Goal: Information Seeking & Learning: Learn about a topic

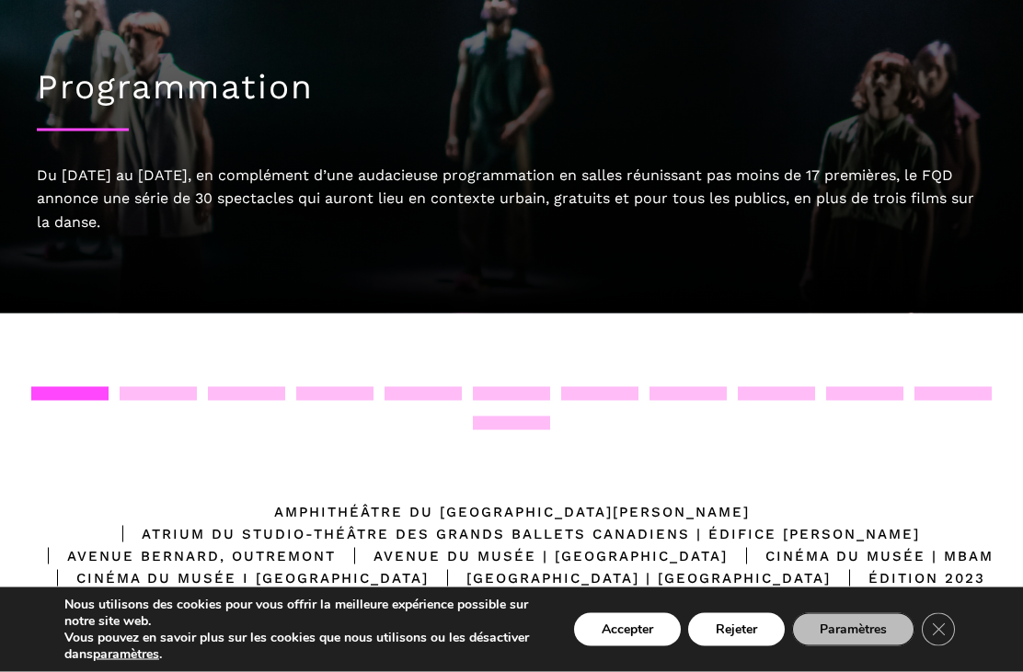
scroll to position [128, 0]
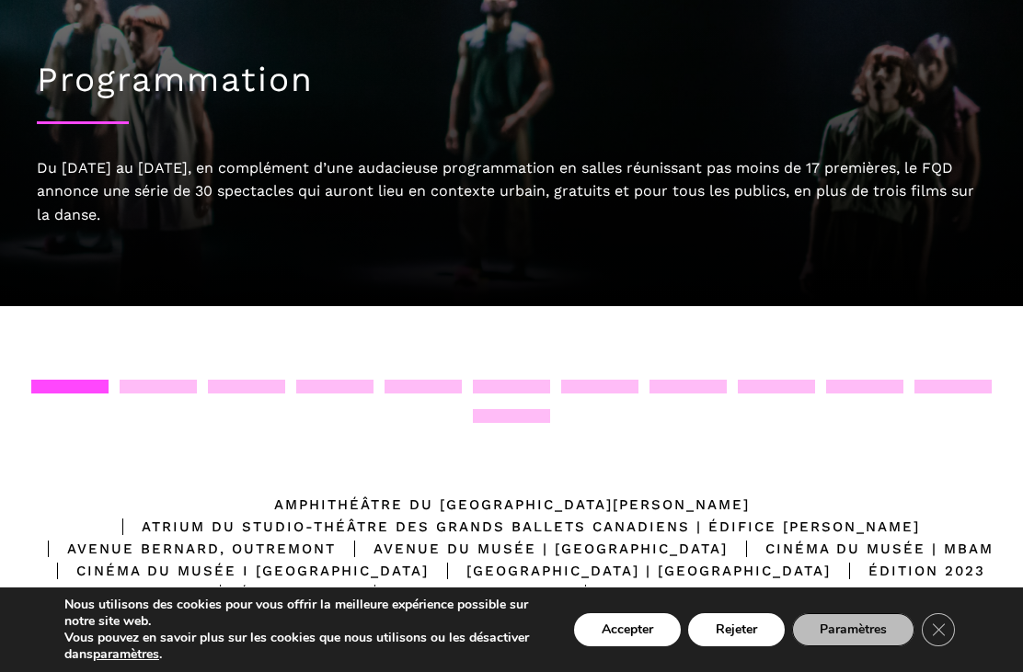
click at [166, 365] on div "Emplacements [GEOGRAPHIC_DATA][PERSON_NAME] | Édifice [GEOGRAPHIC_DATA], [GEOGR…" at bounding box center [511, 570] width 1023 height 528
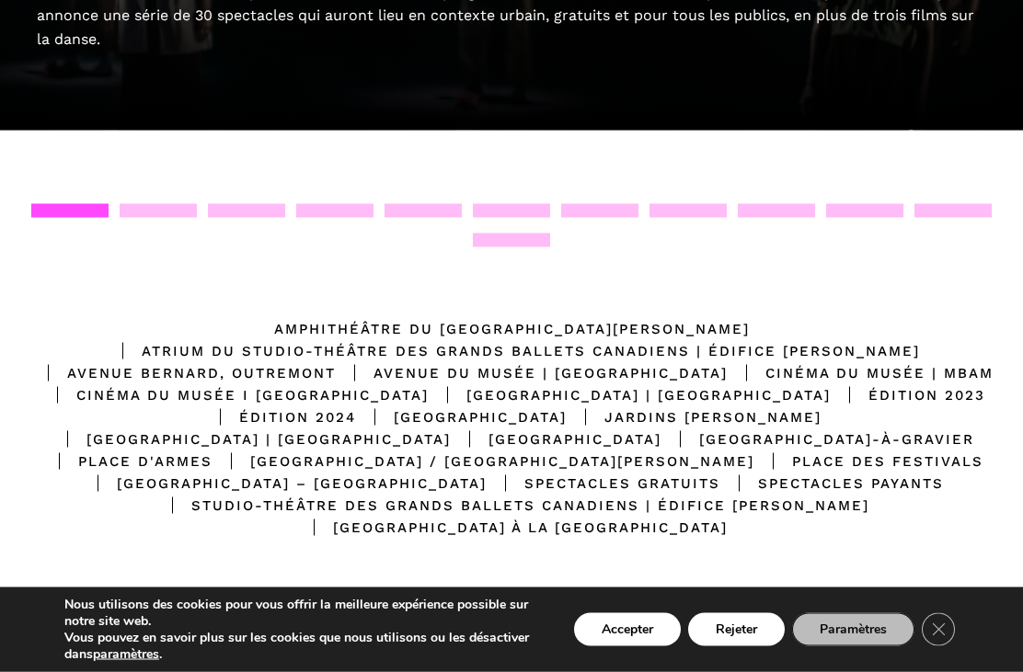
scroll to position [304, 0]
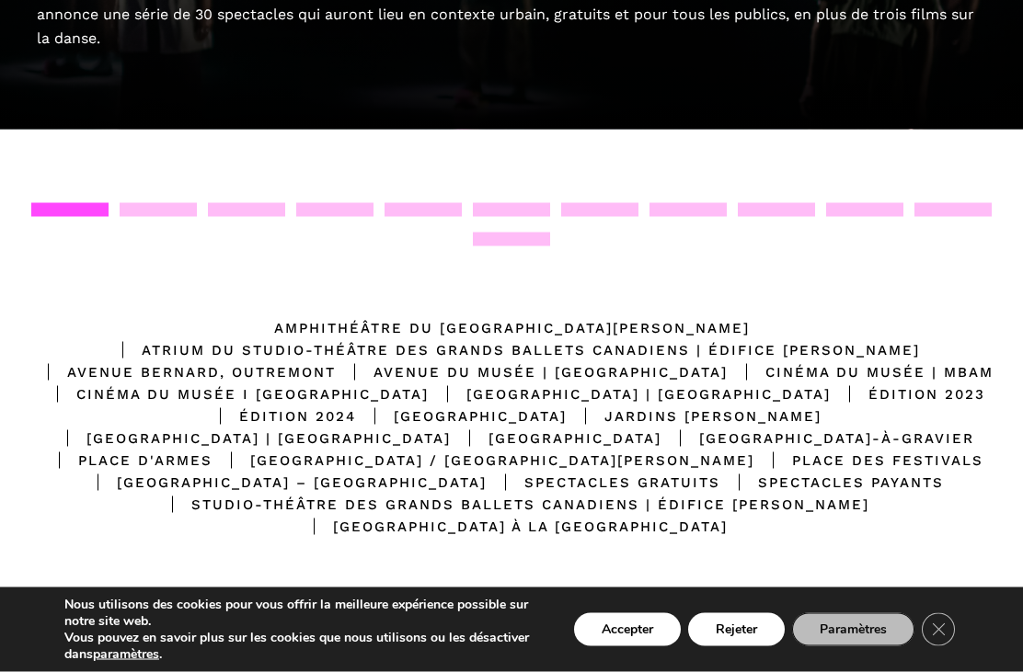
click at [635, 464] on div "Place des Arts / Rue Sainte Catherine Ouest" at bounding box center [483, 461] width 542 height 22
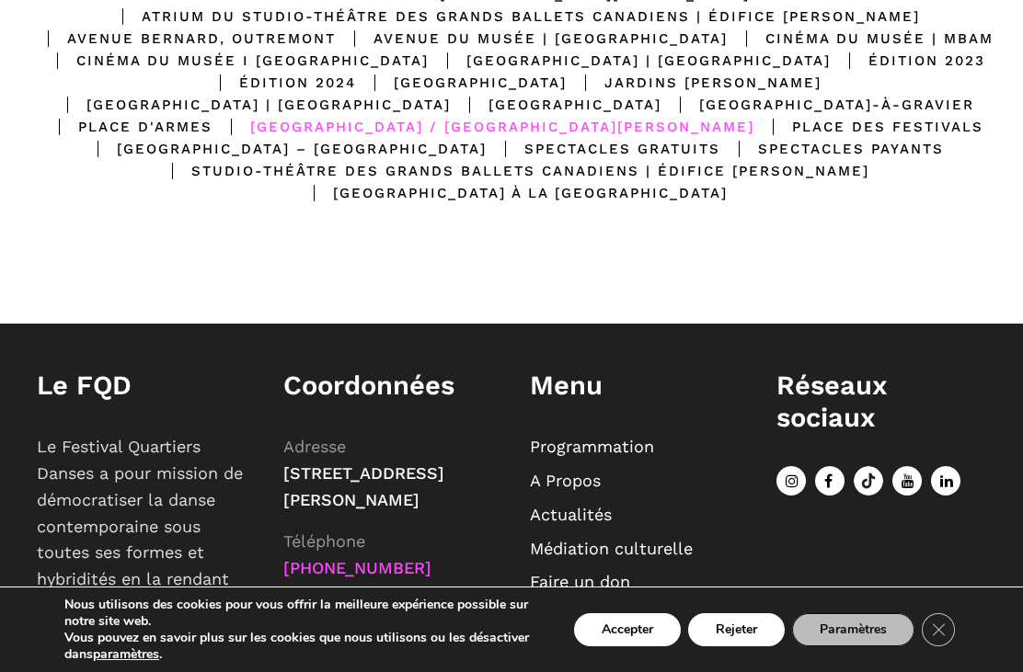
scroll to position [660, 0]
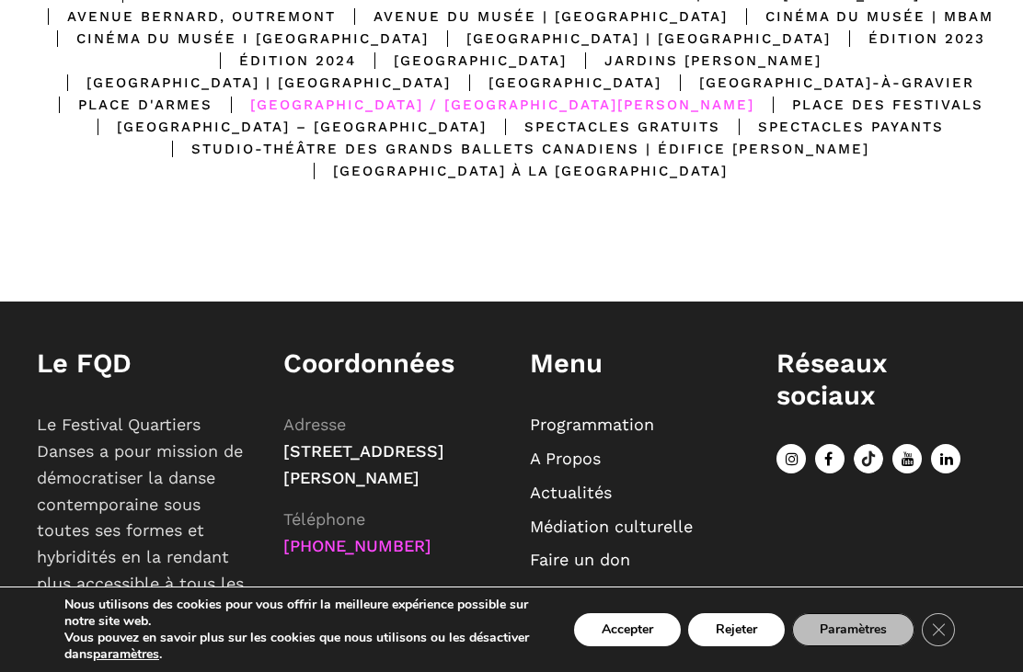
click at [621, 420] on link "Programmation" at bounding box center [592, 424] width 124 height 19
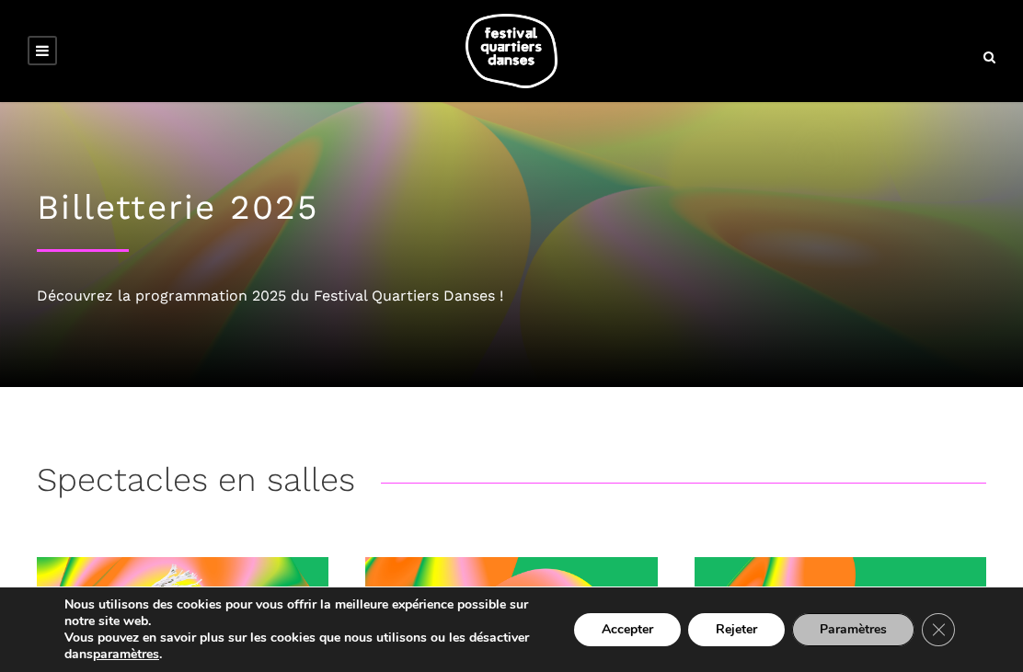
click at [992, 56] on icon at bounding box center [989, 57] width 12 height 13
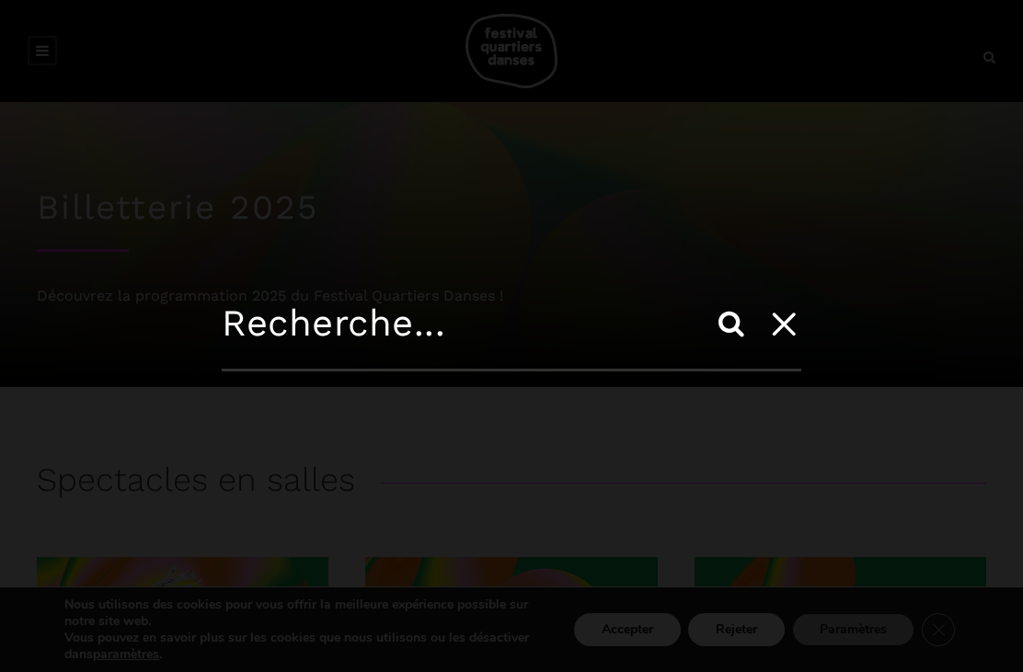
click at [292, 310] on input "text" at bounding box center [511, 337] width 579 height 70
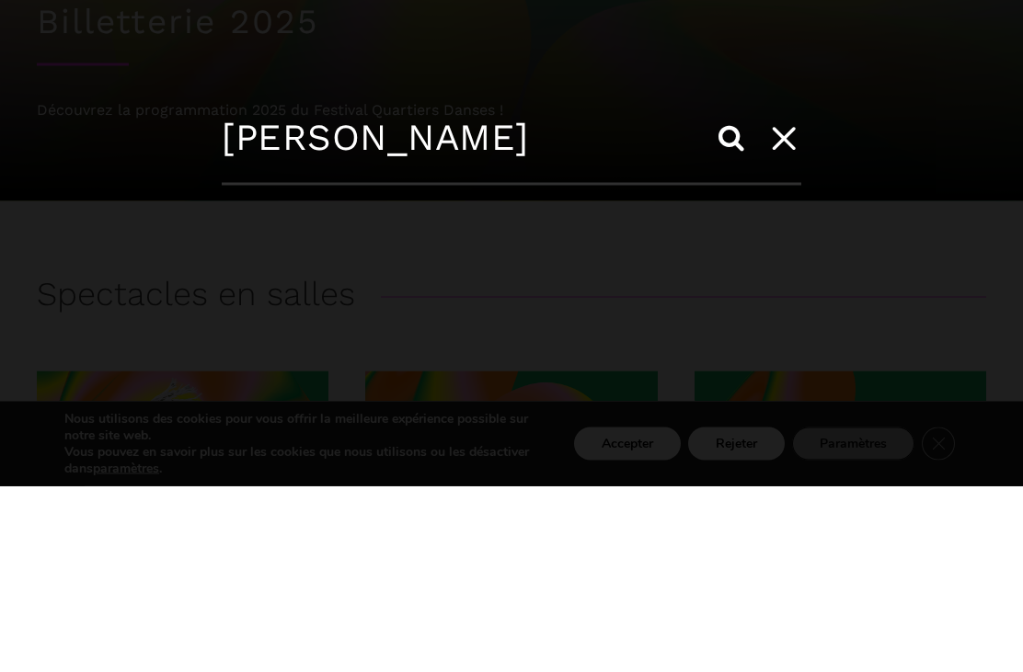
type input "Andrew Skel"
click at [731, 302] on input "Search" at bounding box center [731, 324] width 44 height 44
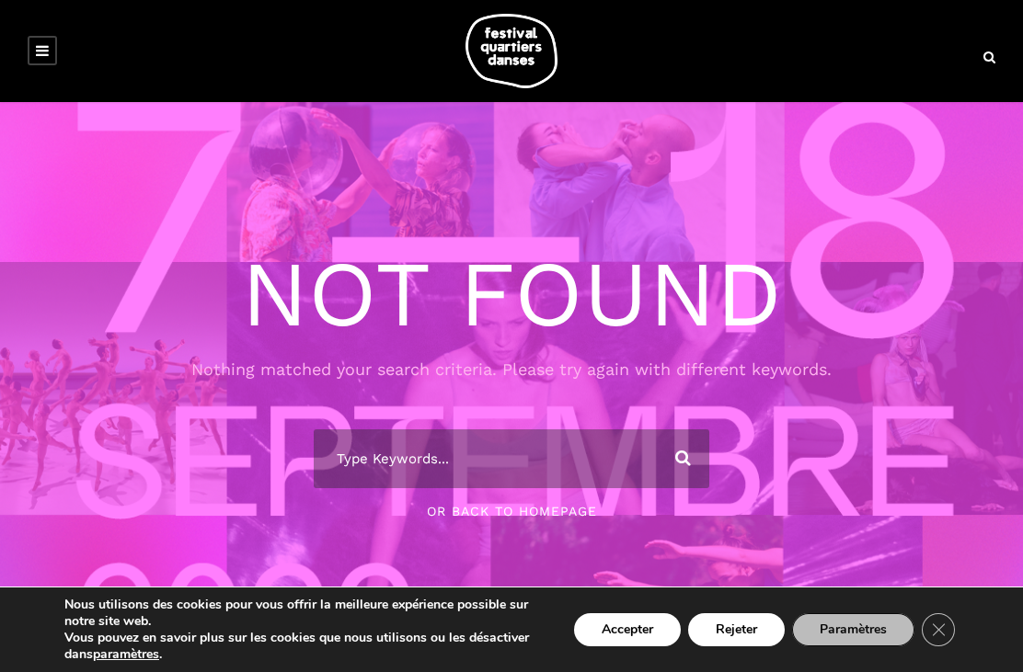
click at [1005, 45] on div at bounding box center [511, 51] width 1023 height 74
click at [988, 62] on icon at bounding box center [989, 57] width 12 height 13
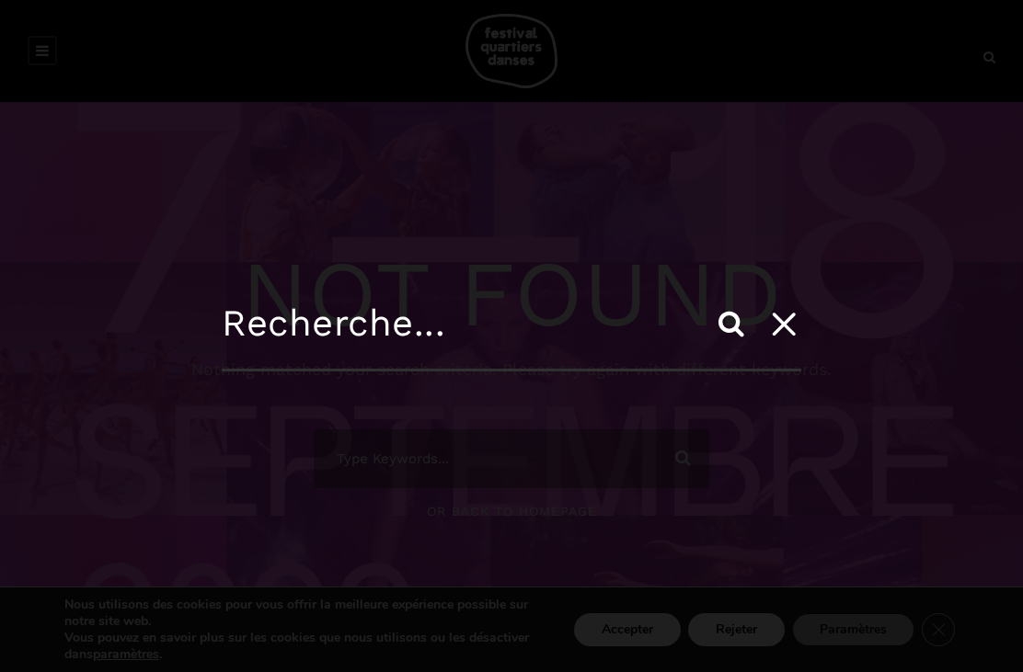
click at [317, 349] on input "text" at bounding box center [511, 337] width 579 height 70
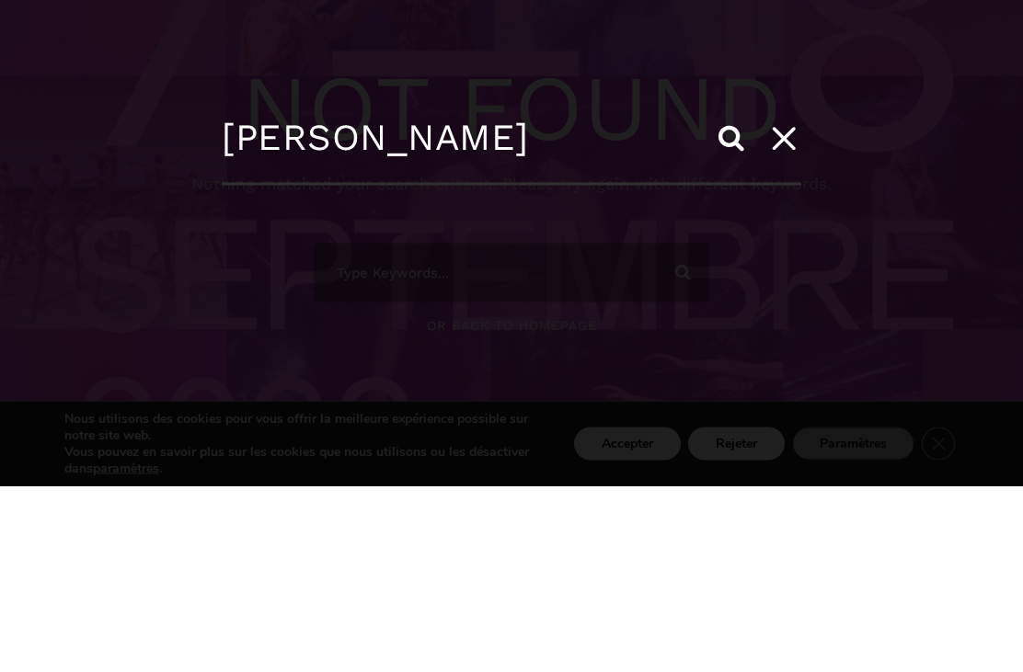
type input "Andrès Skeels"
click at [731, 302] on input "Search" at bounding box center [731, 324] width 44 height 44
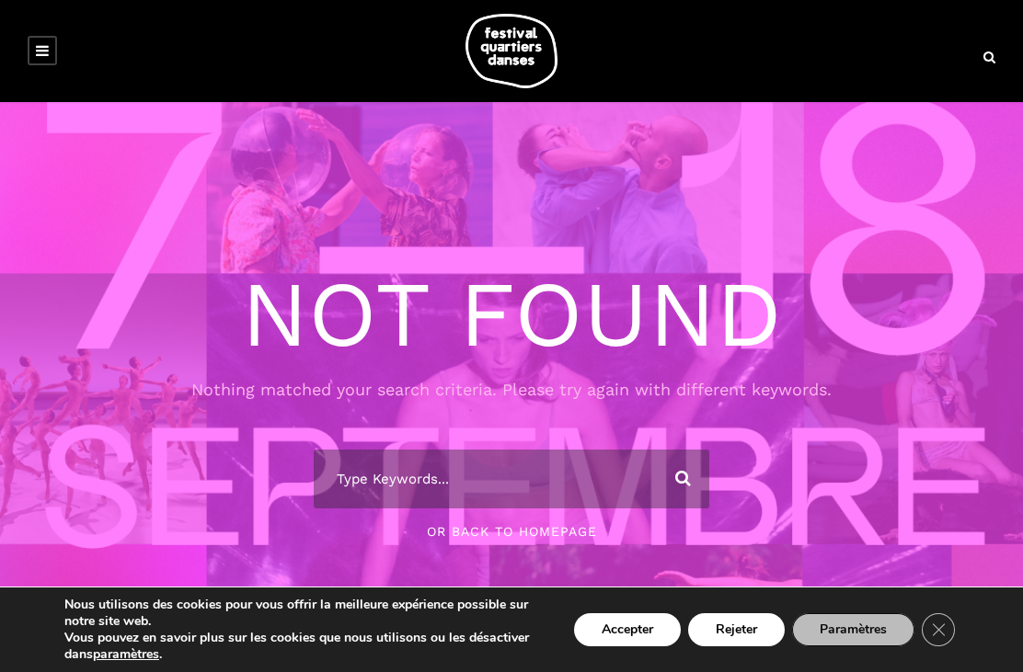
click at [998, 45] on div at bounding box center [511, 51] width 986 height 74
click at [1006, 54] on div at bounding box center [511, 51] width 1023 height 74
click at [994, 63] on icon at bounding box center [989, 57] width 12 height 13
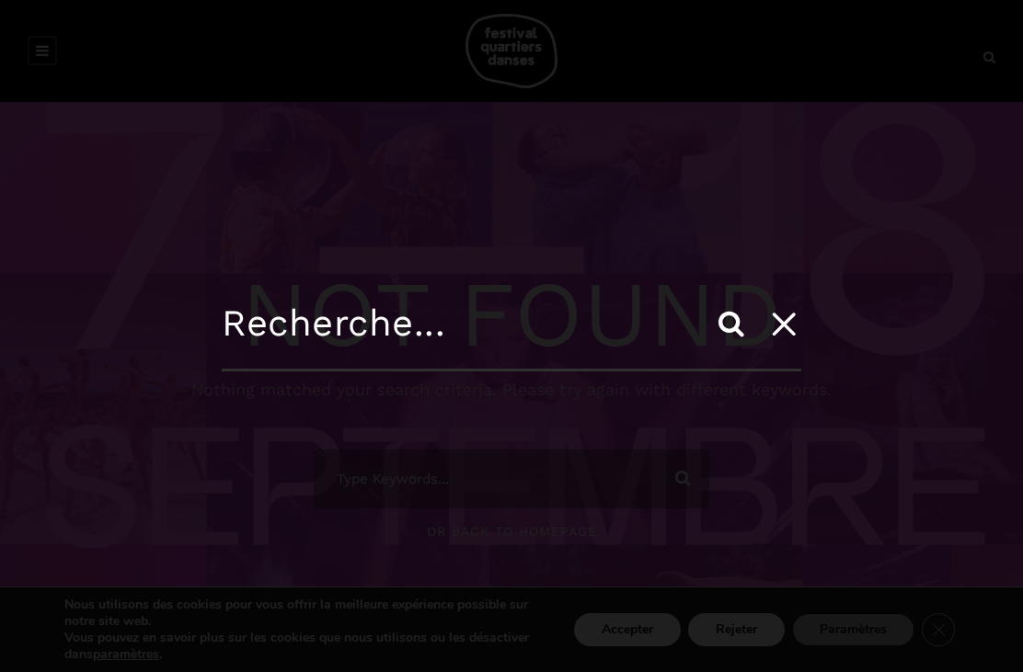
click at [299, 340] on input "text" at bounding box center [511, 337] width 579 height 70
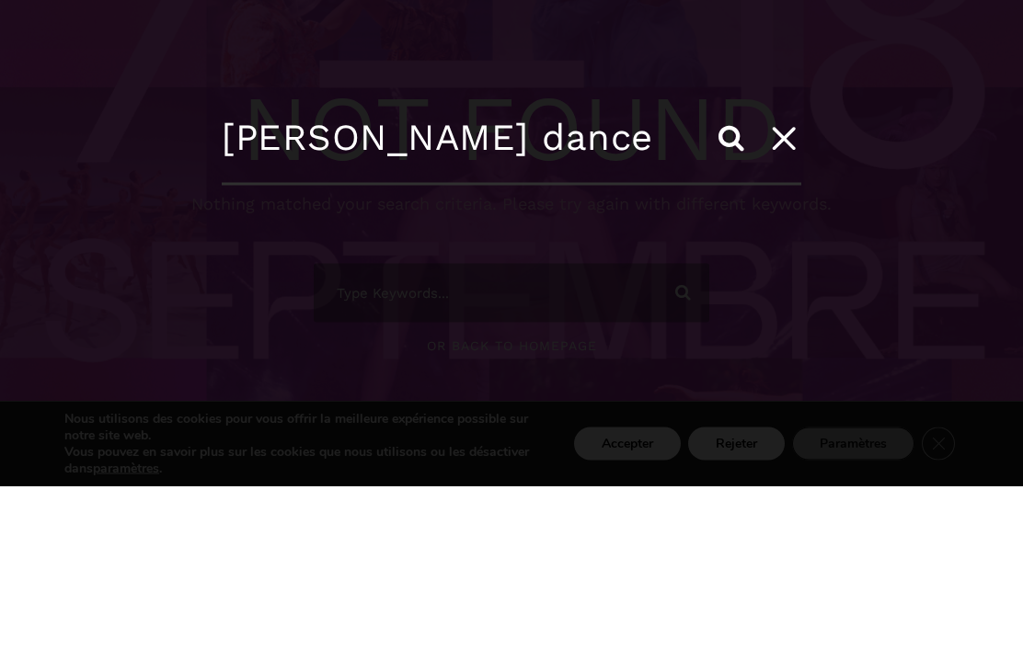
type input "Skeels dance"
click at [731, 302] on input "Search" at bounding box center [731, 324] width 44 height 44
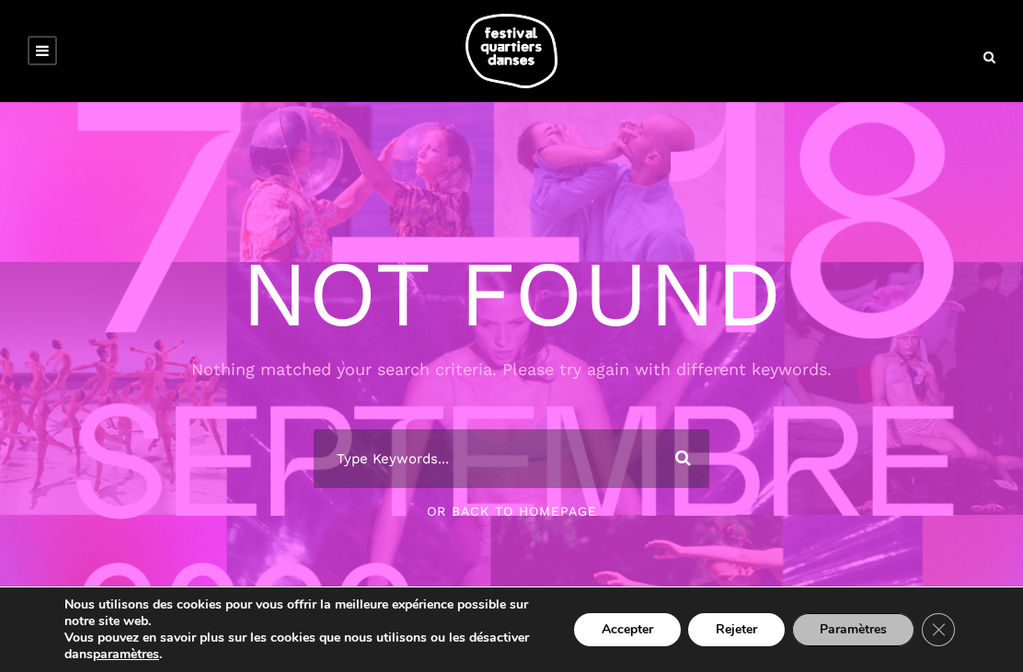
click at [67, 51] on div at bounding box center [511, 51] width 986 height 74
click at [51, 57] on link at bounding box center [42, 50] width 29 height 29
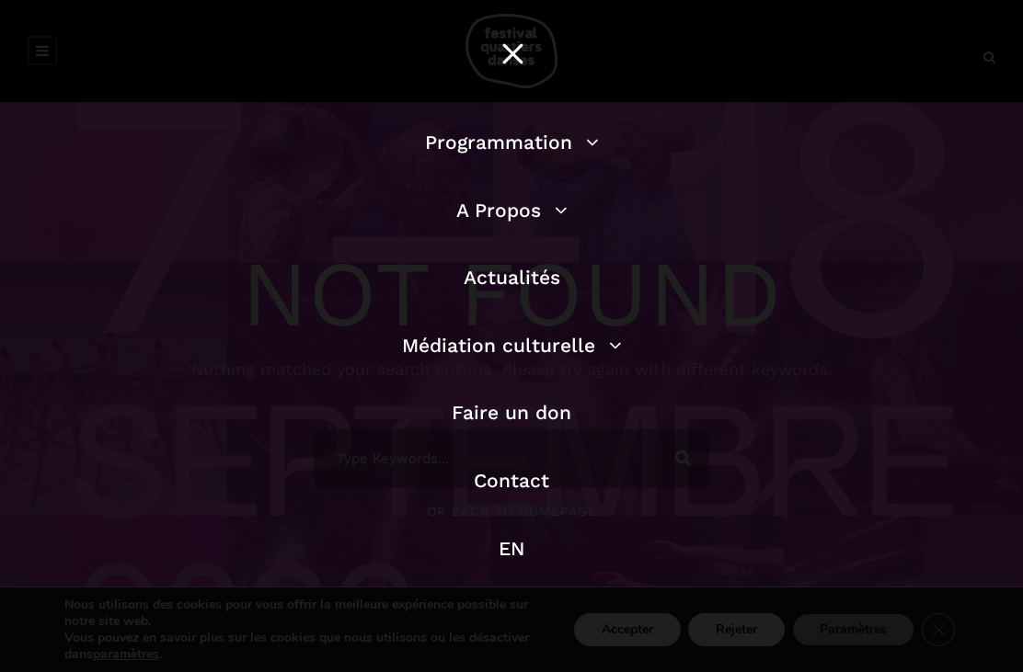
scroll to position [45, 0]
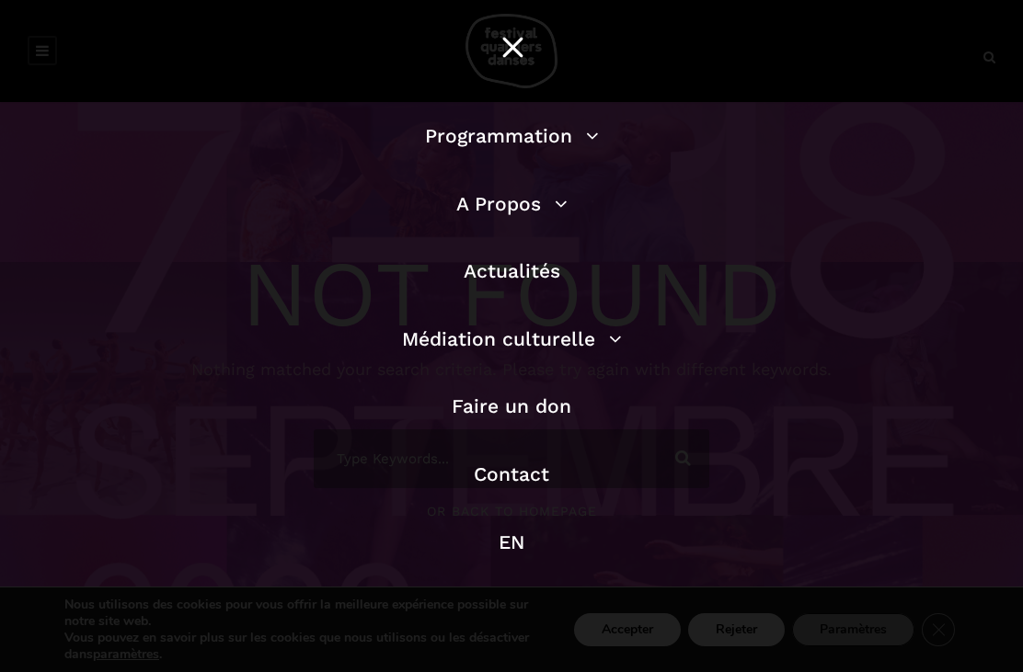
click at [591, 124] on link "Programmation" at bounding box center [512, 135] width 174 height 23
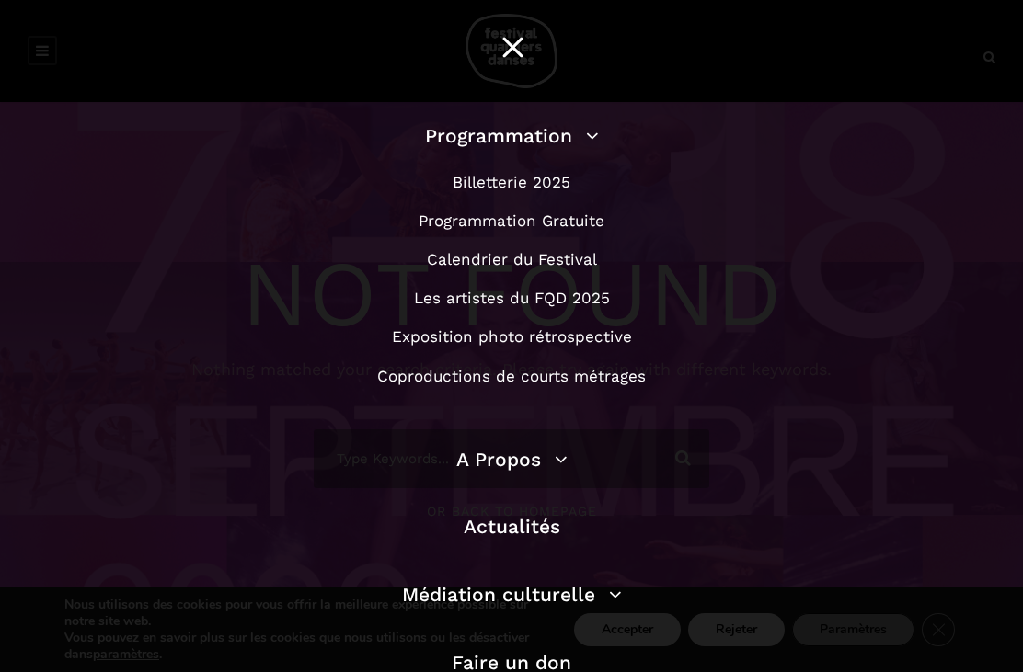
click at [530, 306] on link "Les artistes du FQD 2025" at bounding box center [512, 298] width 196 height 18
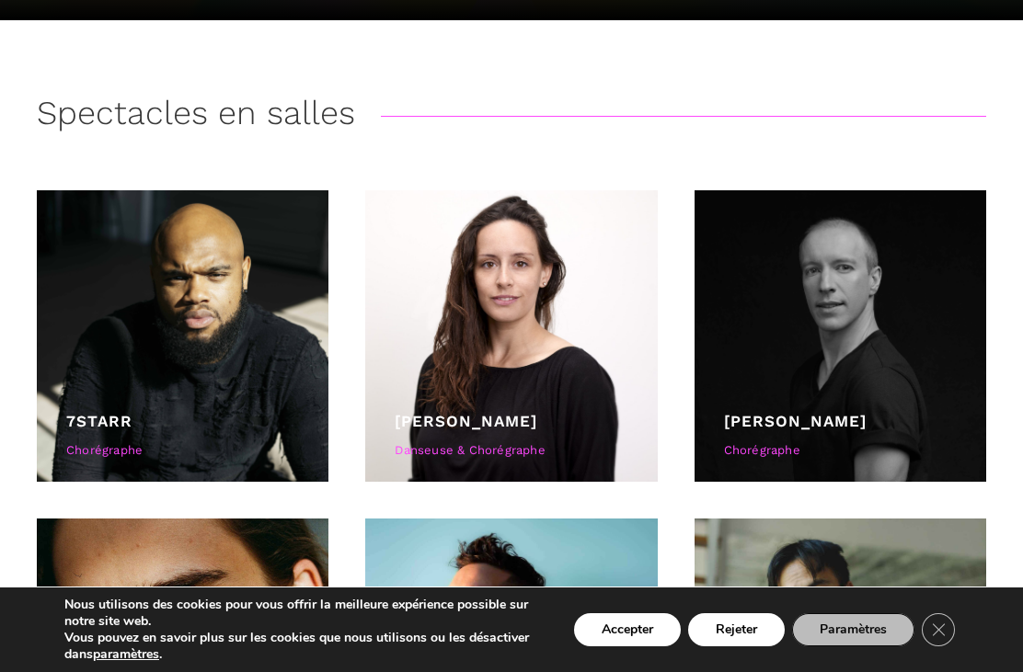
scroll to position [371, 0]
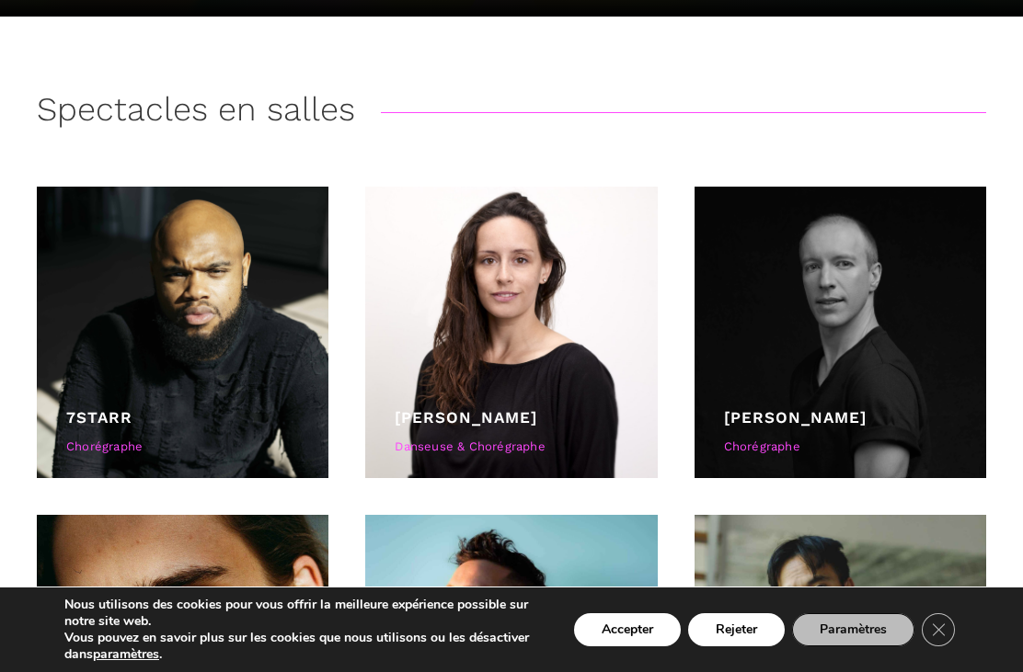
click at [827, 411] on link "Andrew Skeels" at bounding box center [795, 417] width 143 height 18
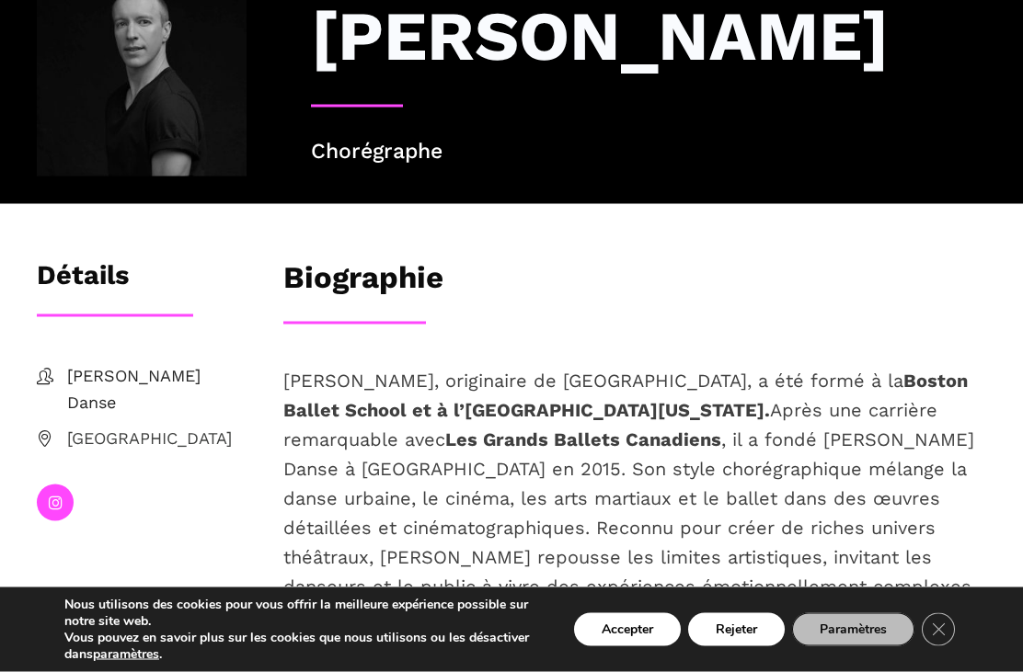
scroll to position [173, 0]
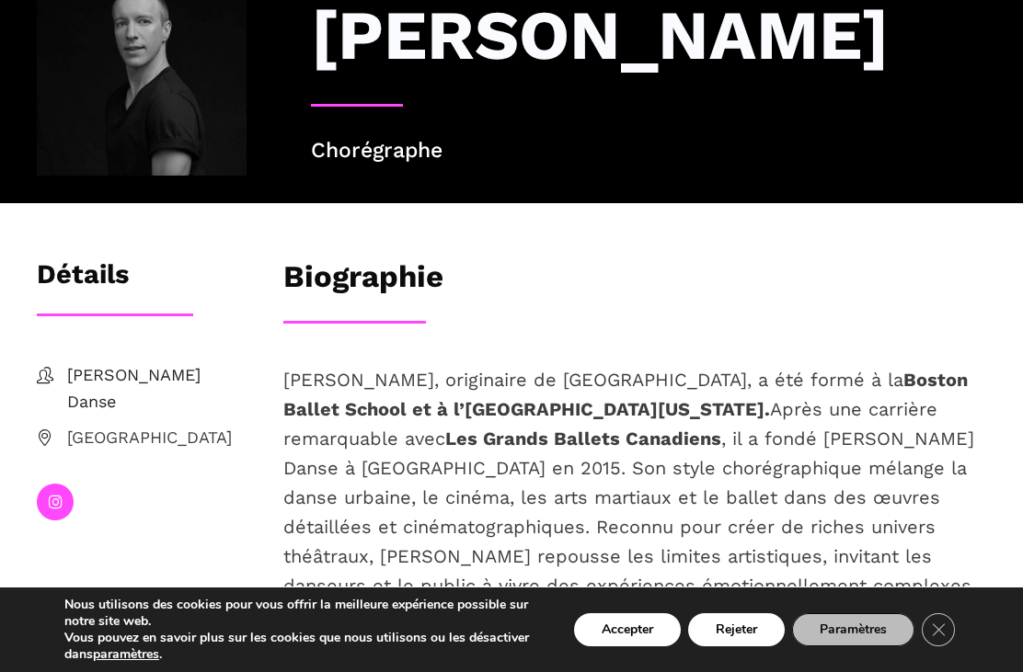
click at [147, 379] on span "[PERSON_NAME] Danse" at bounding box center [156, 388] width 179 height 53
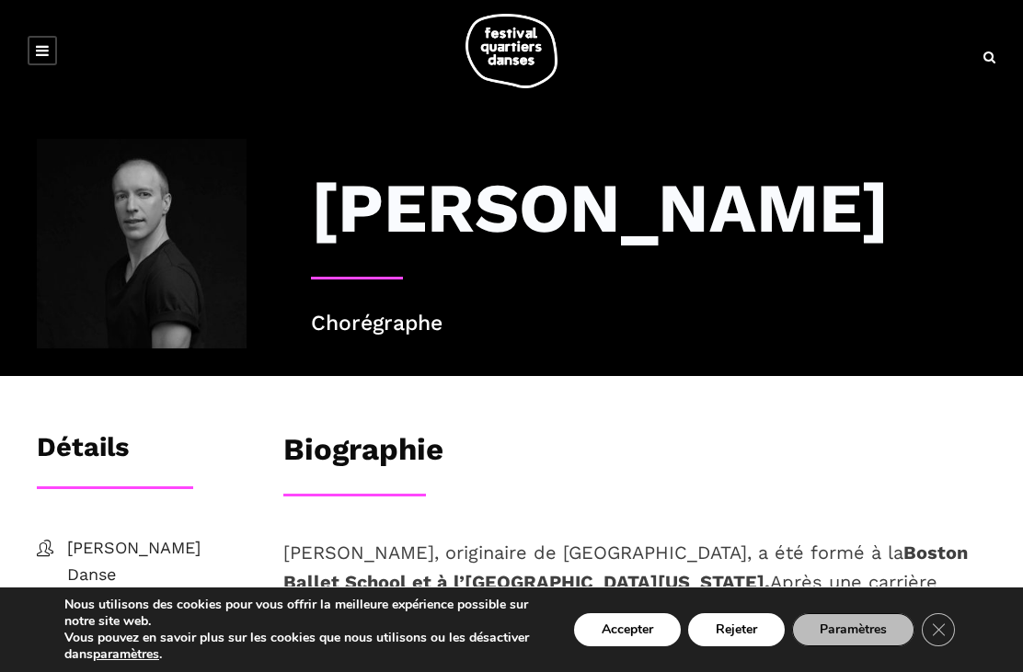
click at [48, 43] on icon at bounding box center [42, 50] width 13 height 15
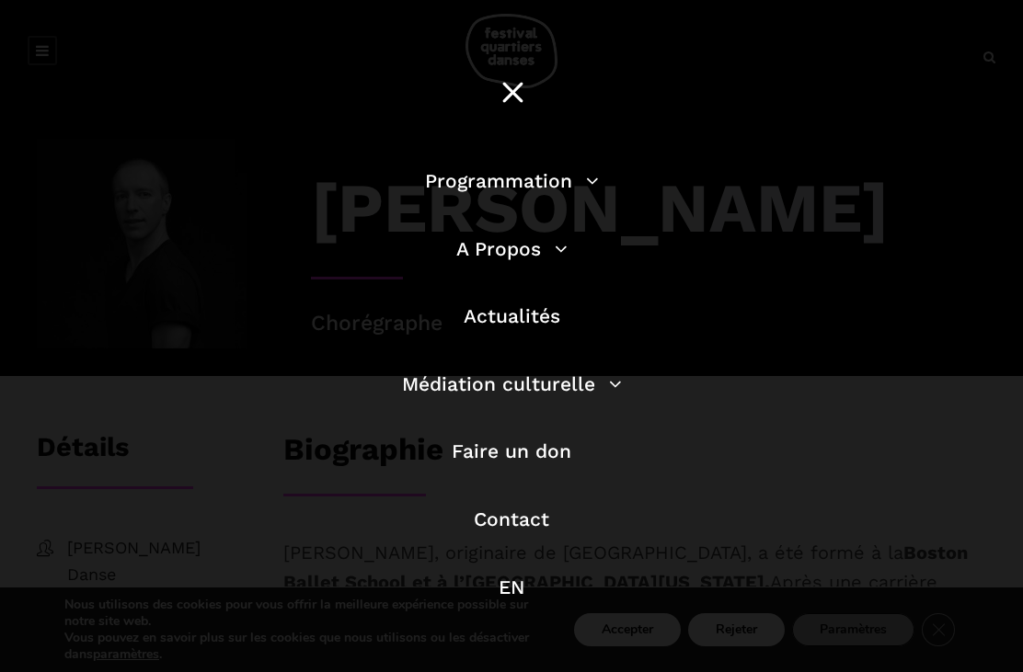
click at [553, 177] on link "Programmation" at bounding box center [512, 180] width 174 height 23
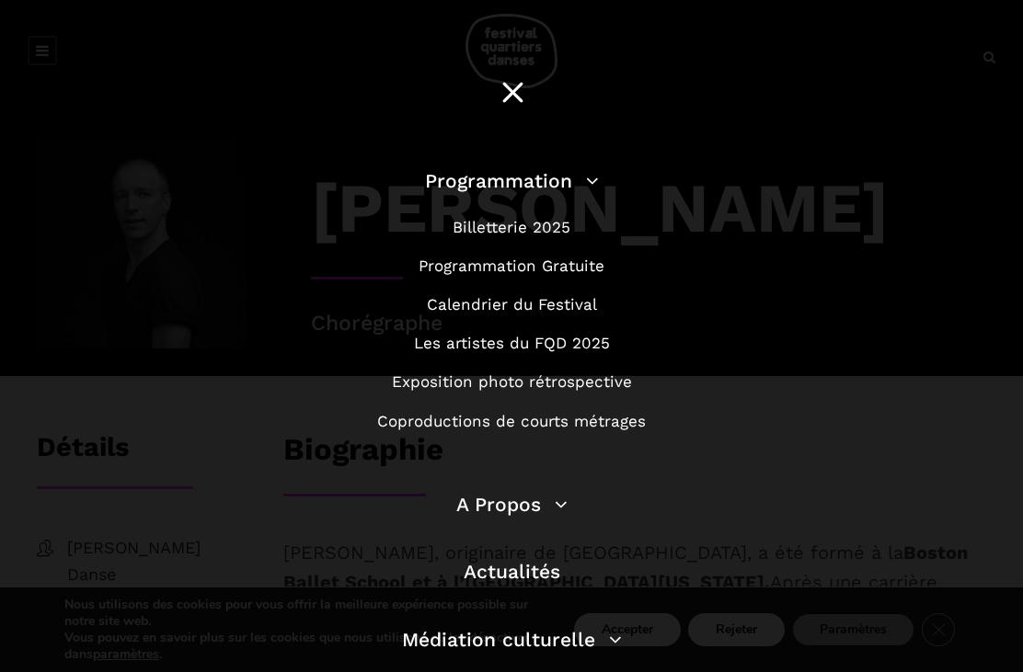
click at [542, 218] on link "Billetterie 2025" at bounding box center [511, 227] width 118 height 18
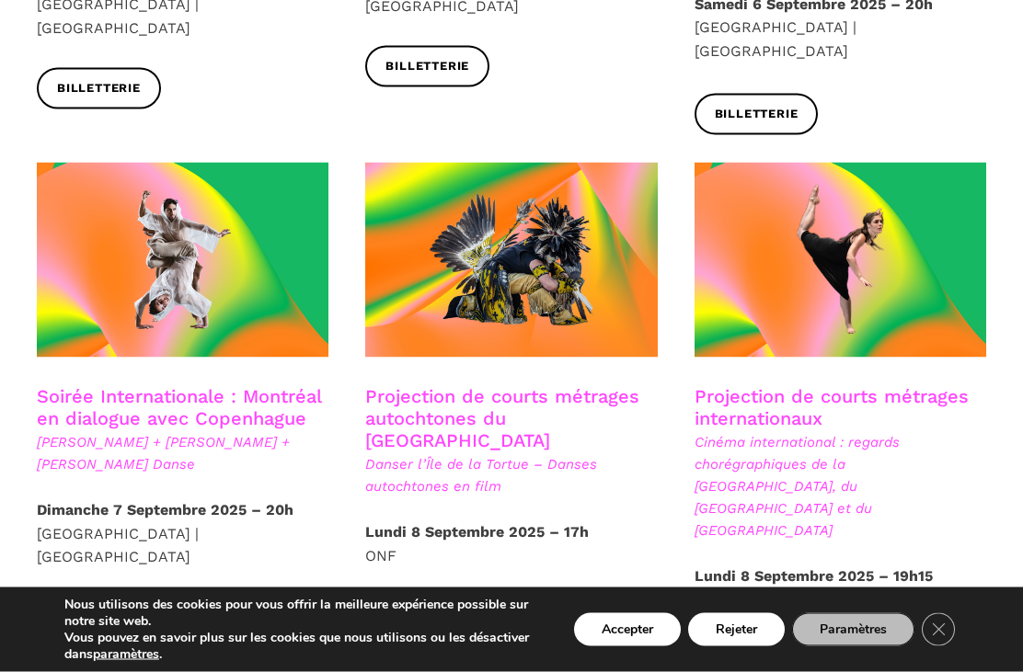
scroll to position [952, 0]
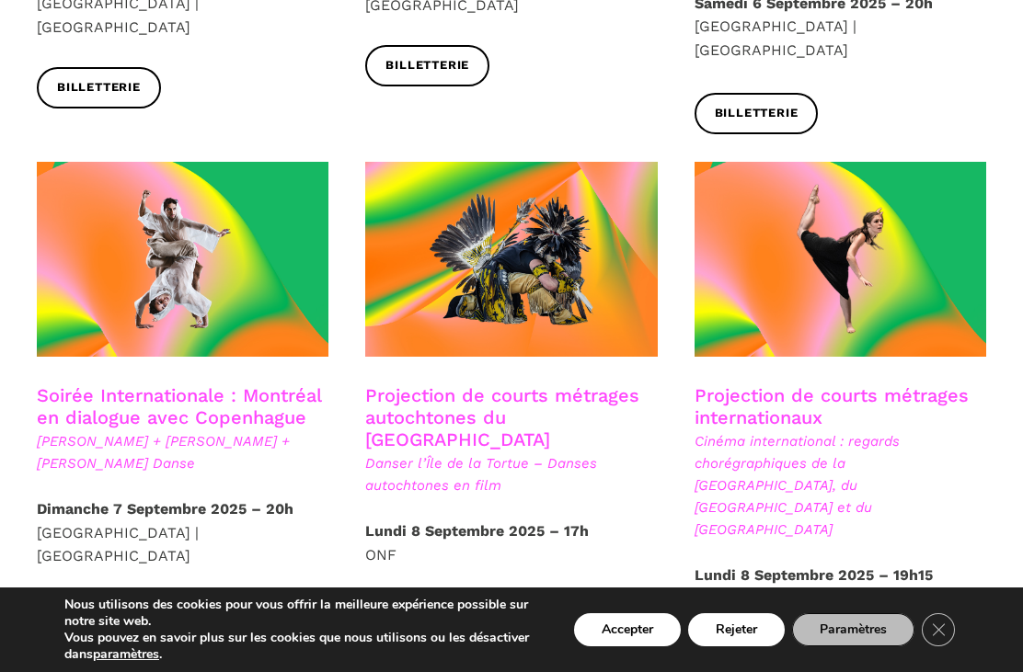
click at [220, 259] on span at bounding box center [183, 260] width 292 height 196
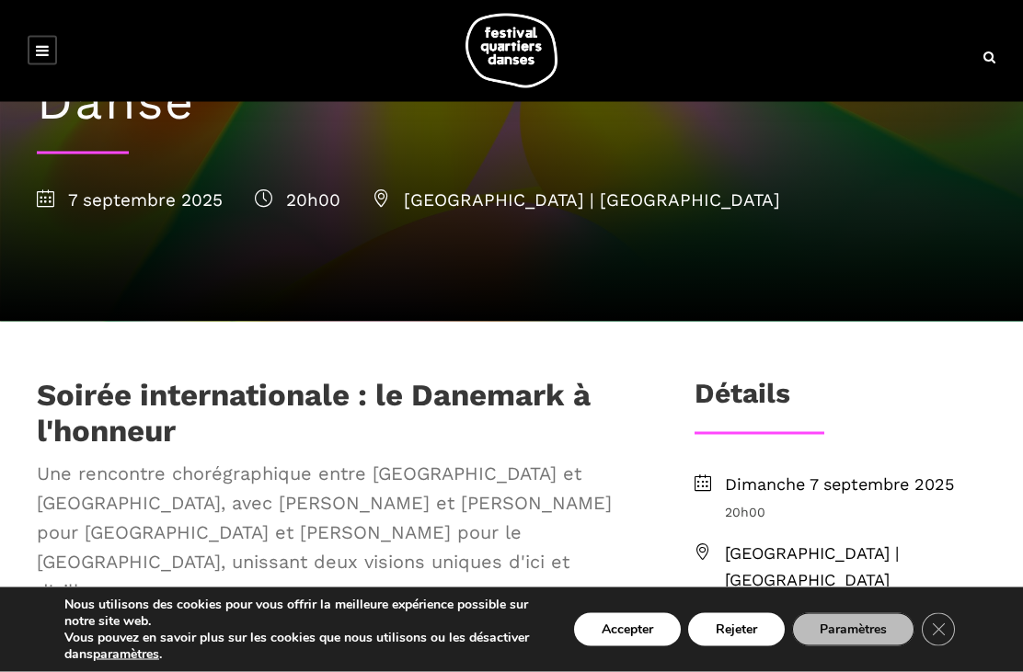
scroll to position [327, 0]
